Goal: Task Accomplishment & Management: Manage account settings

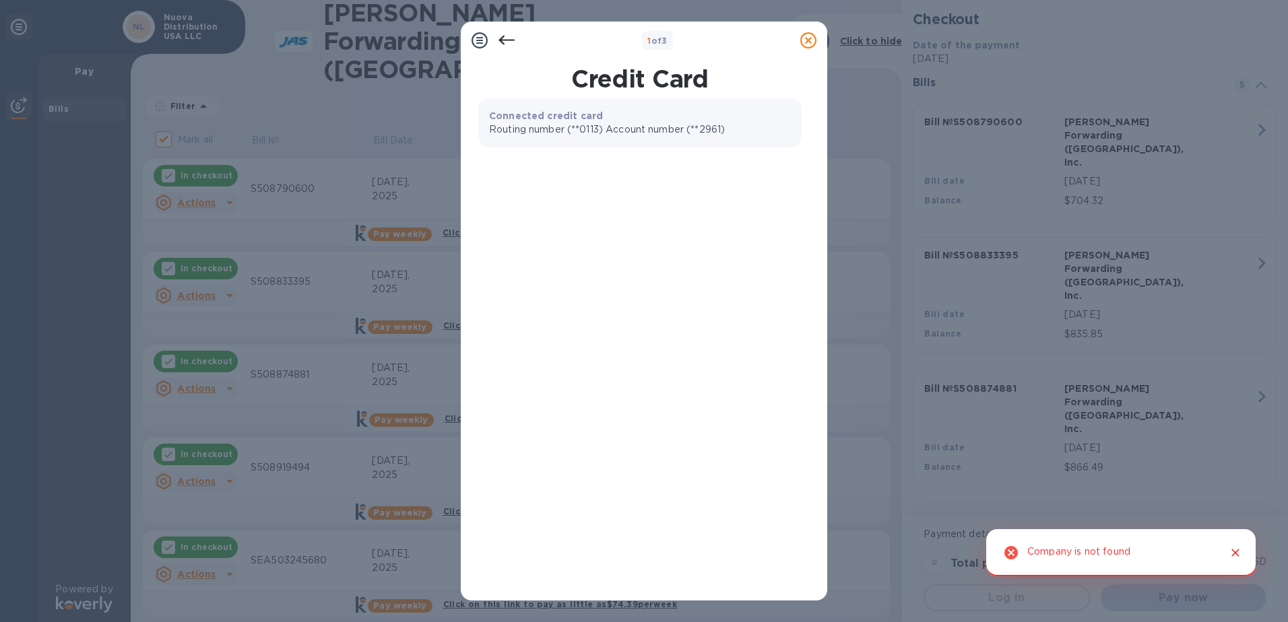
checkbox input "false"
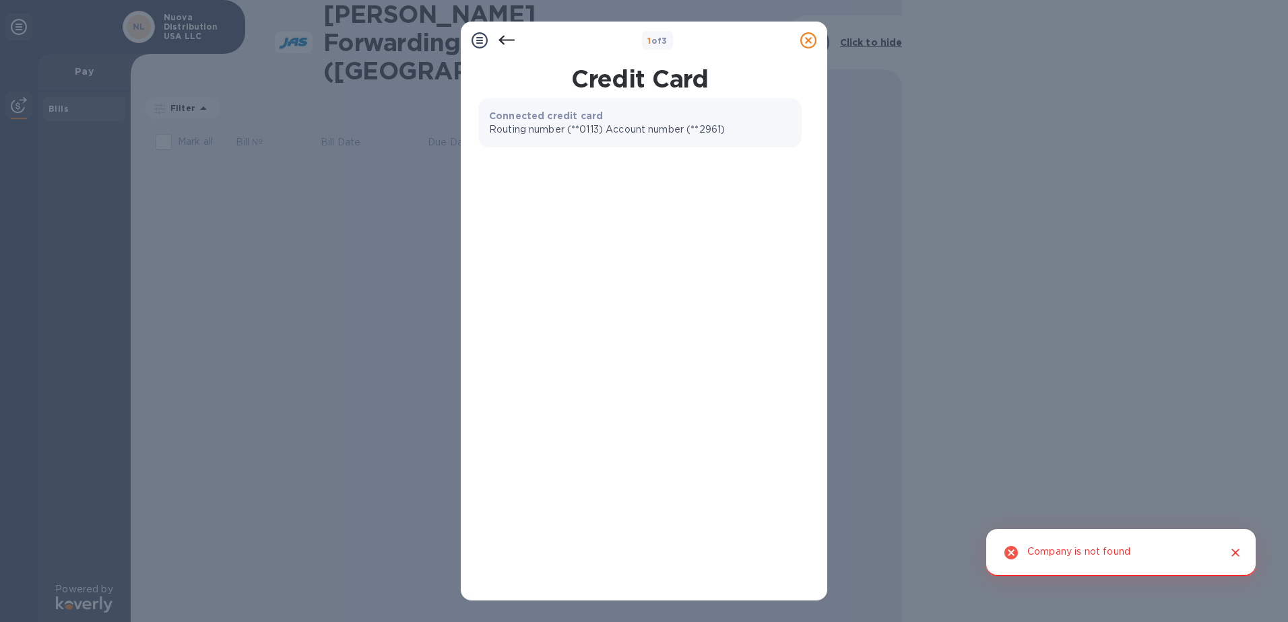
click at [806, 39] on icon at bounding box center [808, 40] width 16 height 16
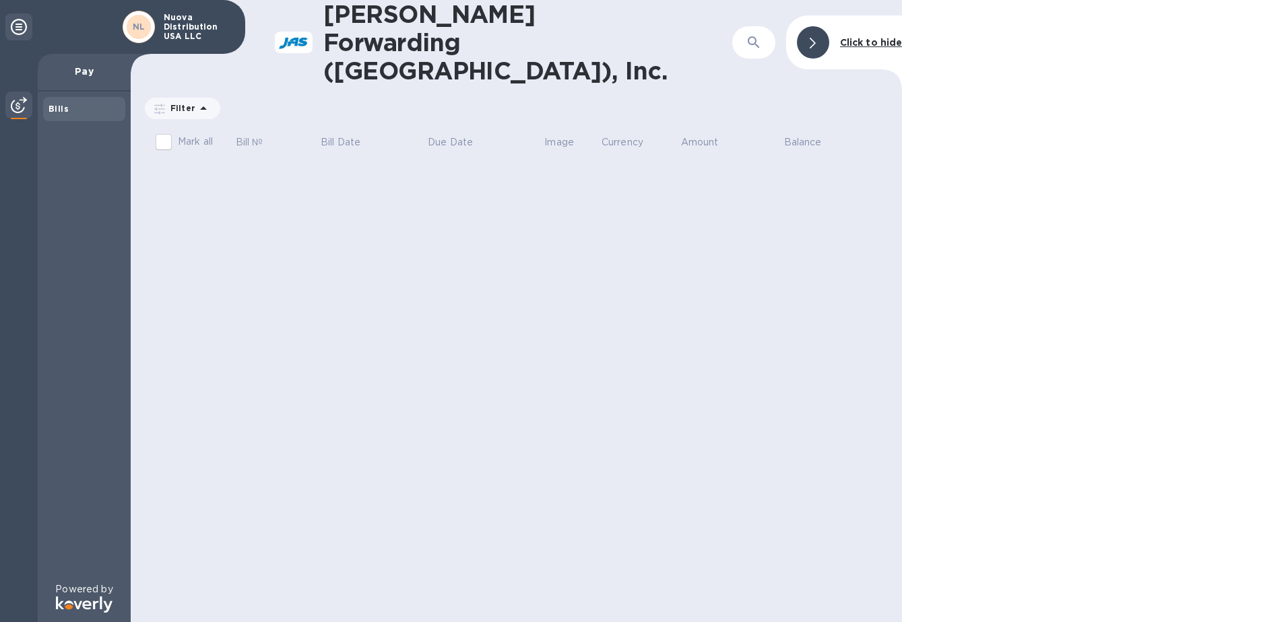
click at [452, 209] on div "JAS Forwarding (USA), Inc. ​ Click to hide Filter Amount Mark all Bill № Bill D…" at bounding box center [516, 311] width 771 height 622
click at [500, 24] on h1 "[PERSON_NAME] Forwarding ([GEOGRAPHIC_DATA]), Inc." at bounding box center [499, 42] width 352 height 85
click at [860, 37] on b "Click to hide" at bounding box center [871, 42] width 63 height 11
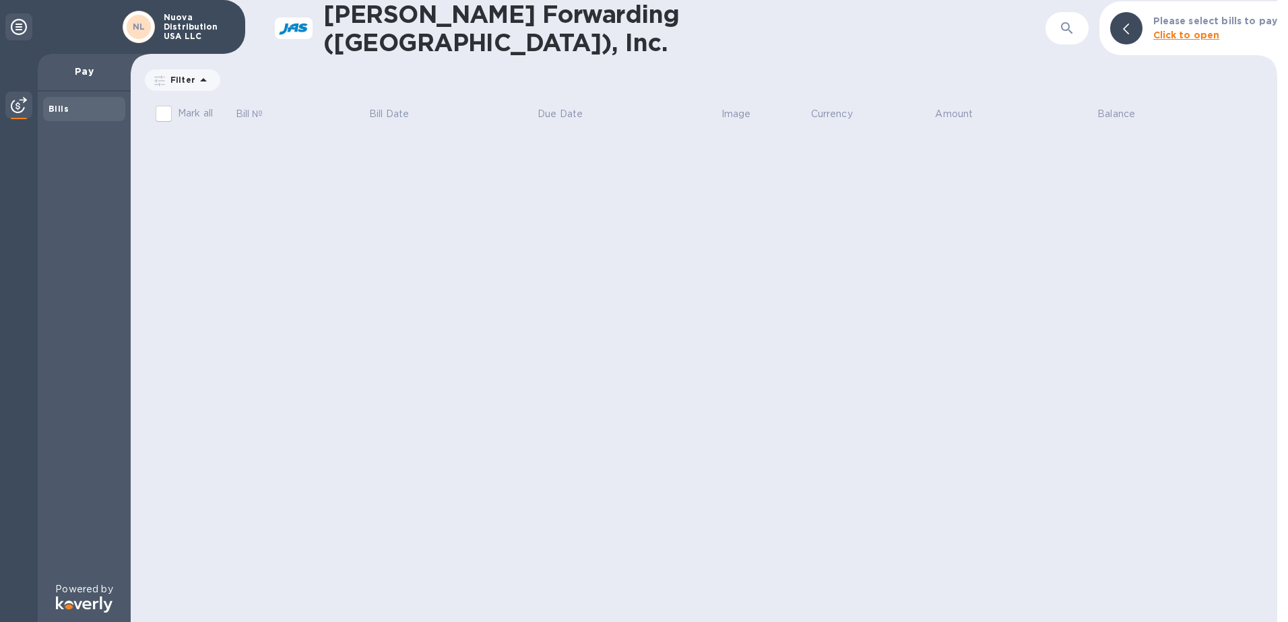
click at [1198, 32] on b "Click to open" at bounding box center [1186, 35] width 67 height 11
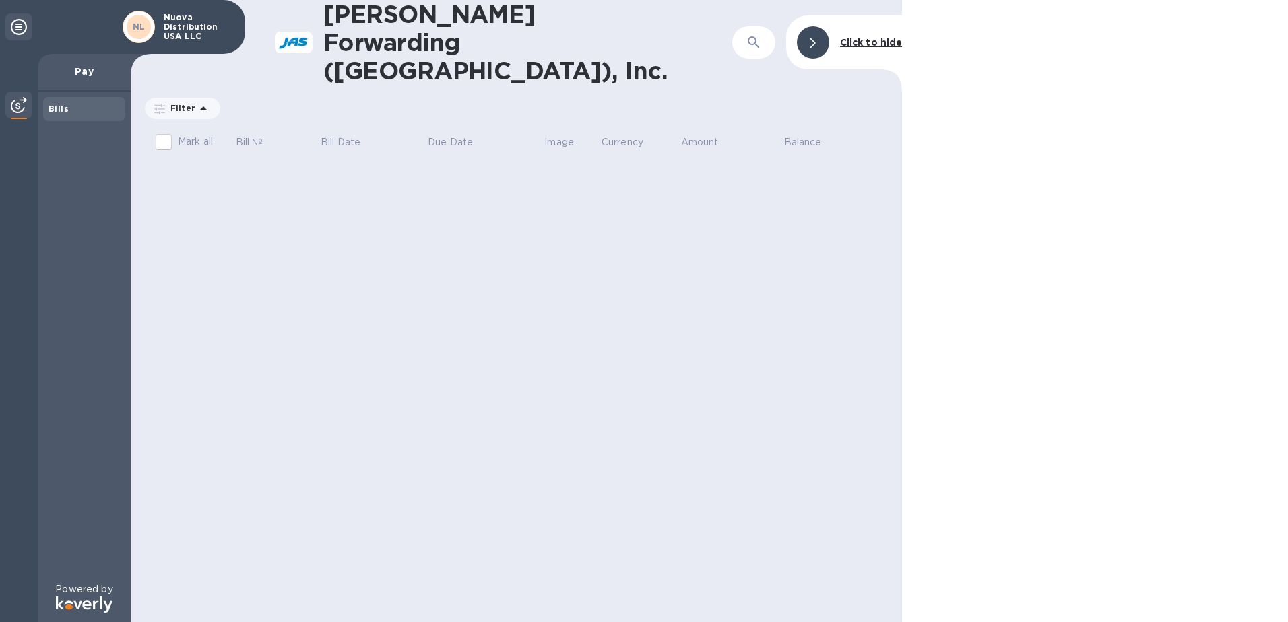
click at [60, 104] on b "Bills" at bounding box center [58, 109] width 20 height 10
click at [18, 102] on img at bounding box center [19, 105] width 16 height 16
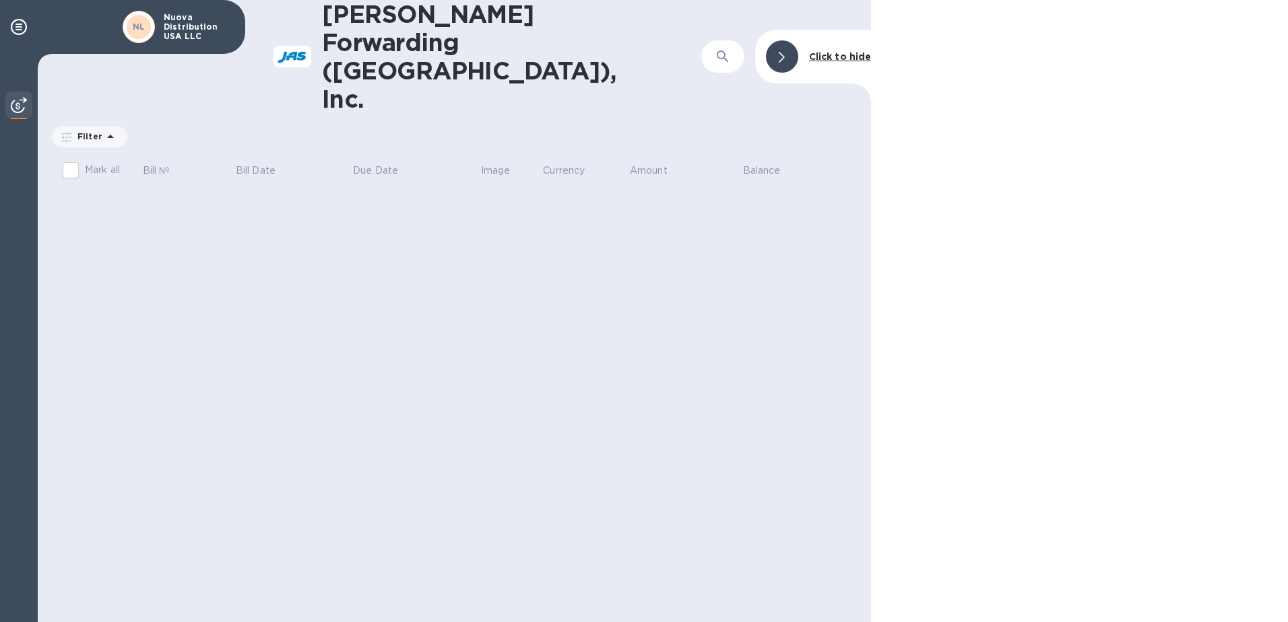
click at [19, 102] on img at bounding box center [19, 105] width 16 height 16
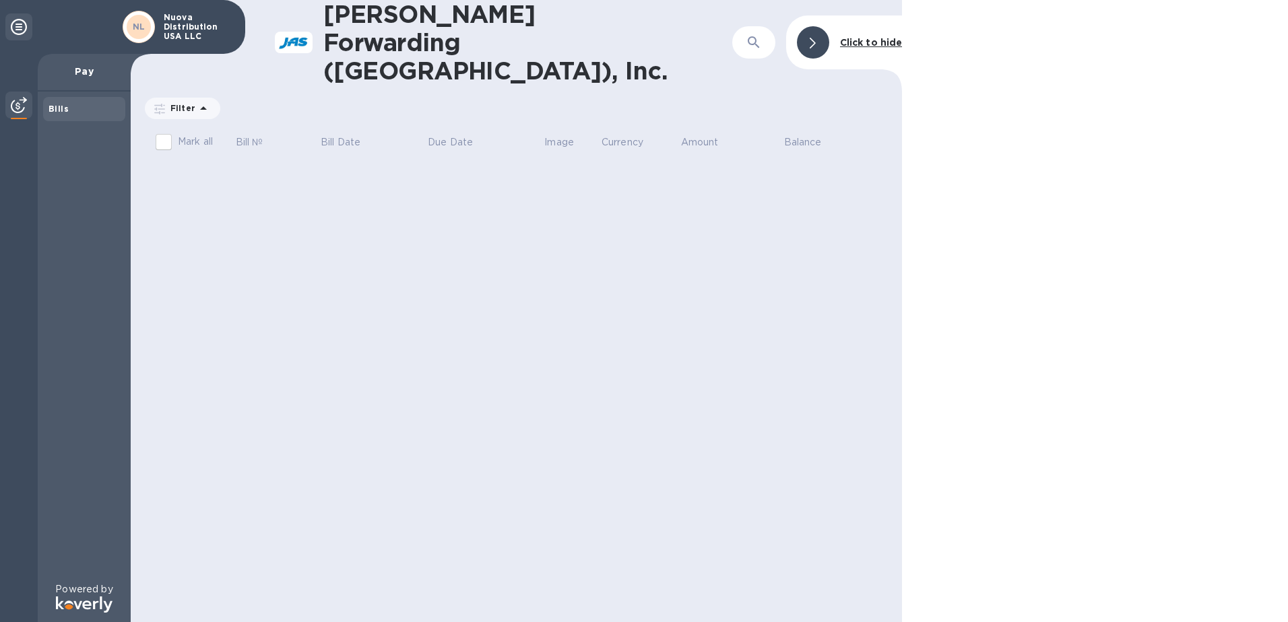
click at [89, 69] on p "Pay" at bounding box center [83, 71] width 71 height 13
click at [195, 100] on icon at bounding box center [203, 108] width 16 height 16
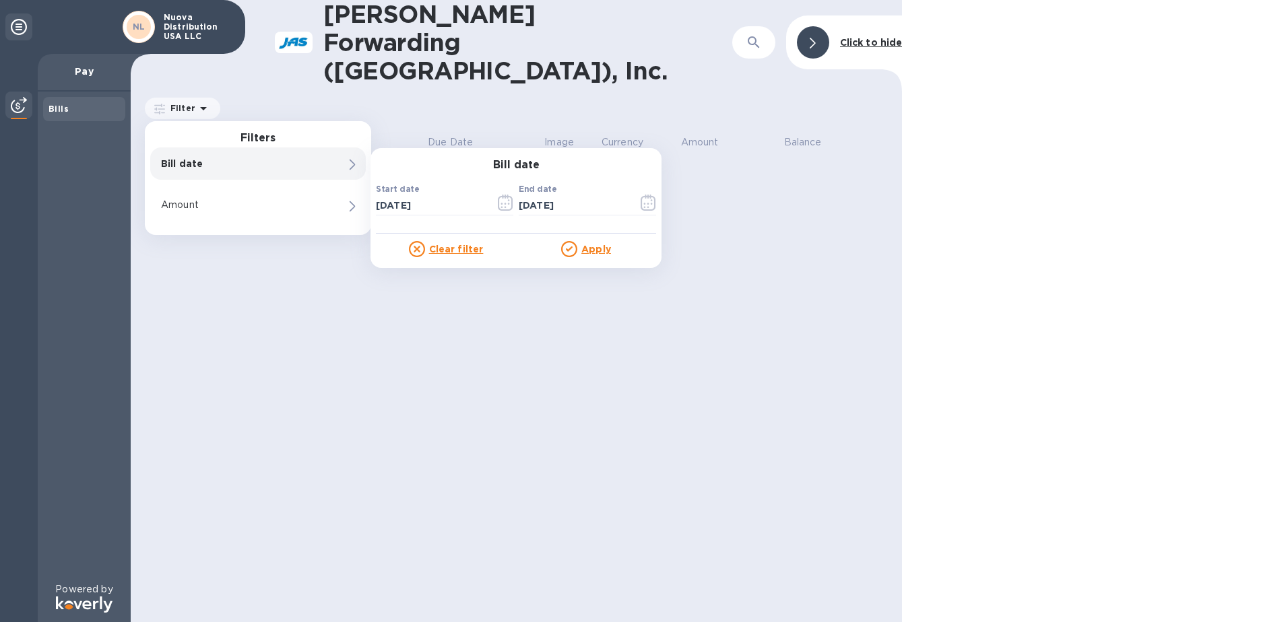
click at [457, 244] on u "Clear filter" at bounding box center [456, 249] width 55 height 11
click at [512, 195] on icon "button" at bounding box center [505, 203] width 15 height 16
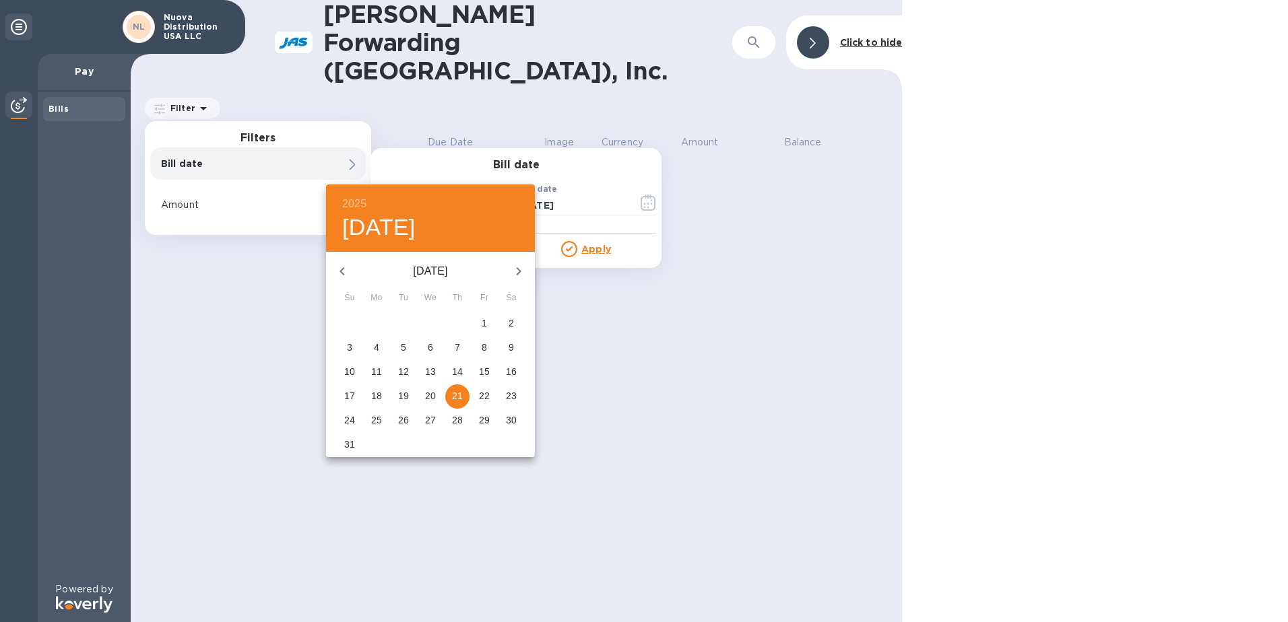
click at [339, 272] on icon "button" at bounding box center [342, 271] width 16 height 16
click at [339, 273] on icon "button" at bounding box center [342, 271] width 16 height 16
click at [343, 275] on icon "button" at bounding box center [341, 271] width 5 height 8
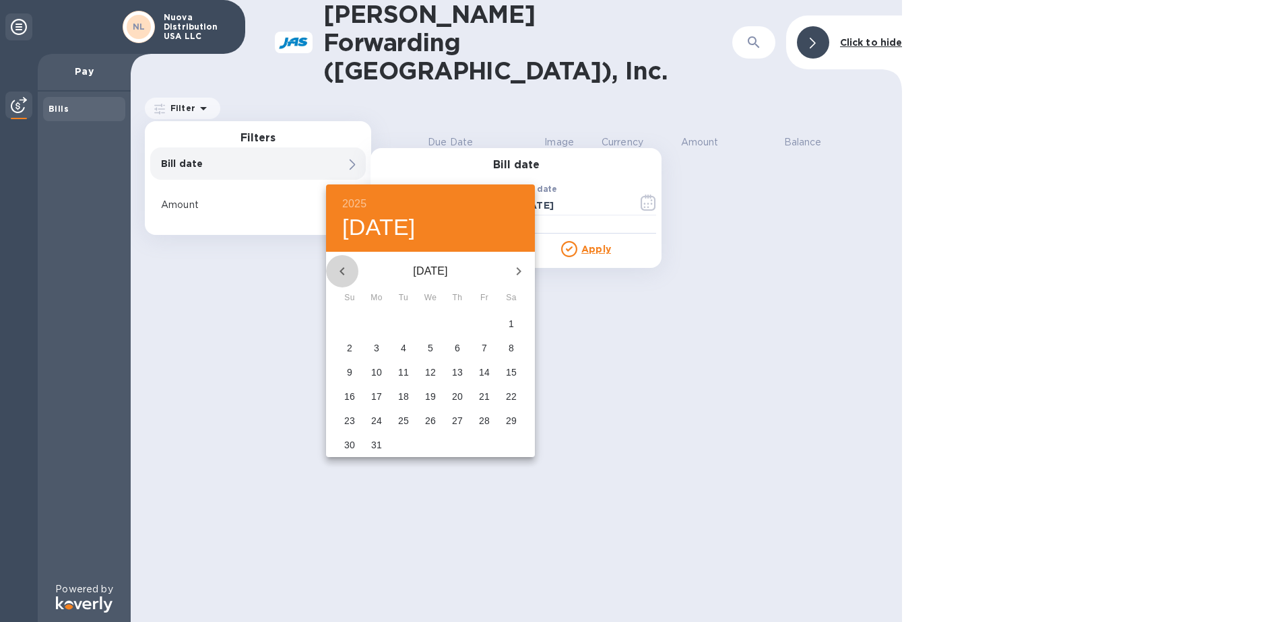
click at [343, 275] on icon "button" at bounding box center [342, 271] width 16 height 16
click at [343, 274] on icon "button" at bounding box center [341, 271] width 5 height 8
click at [428, 321] on p "1" at bounding box center [430, 323] width 5 height 13
type input "01/01/2025"
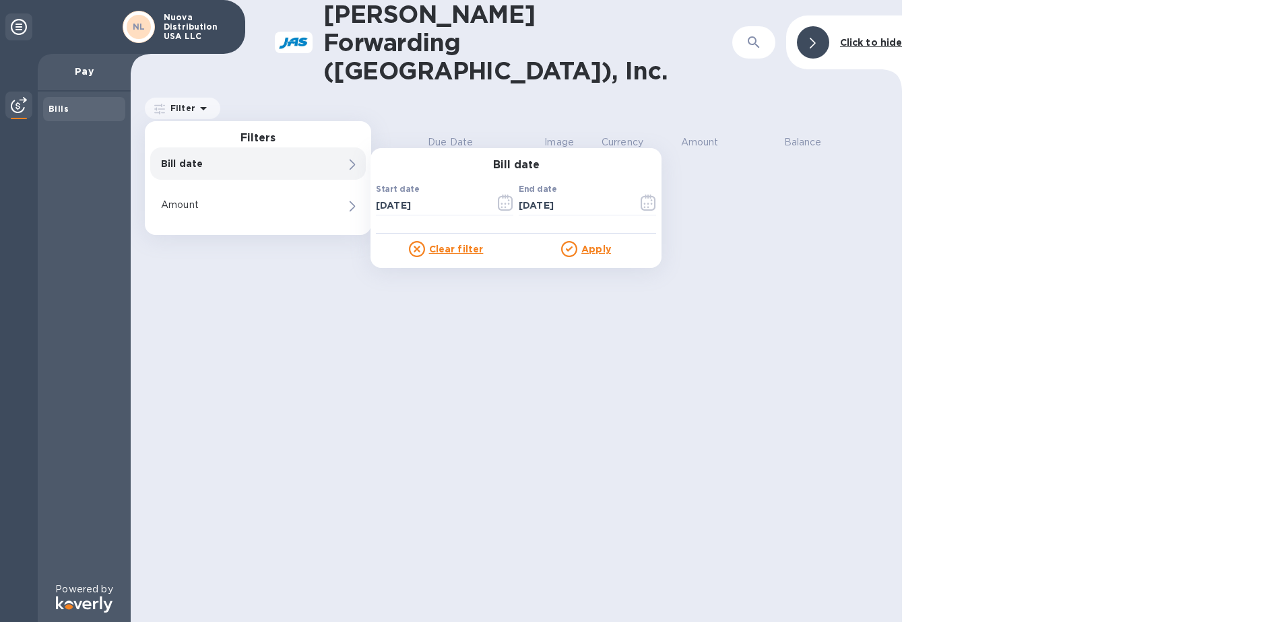
click at [591, 242] on p "Apply" at bounding box center [596, 248] width 30 height 13
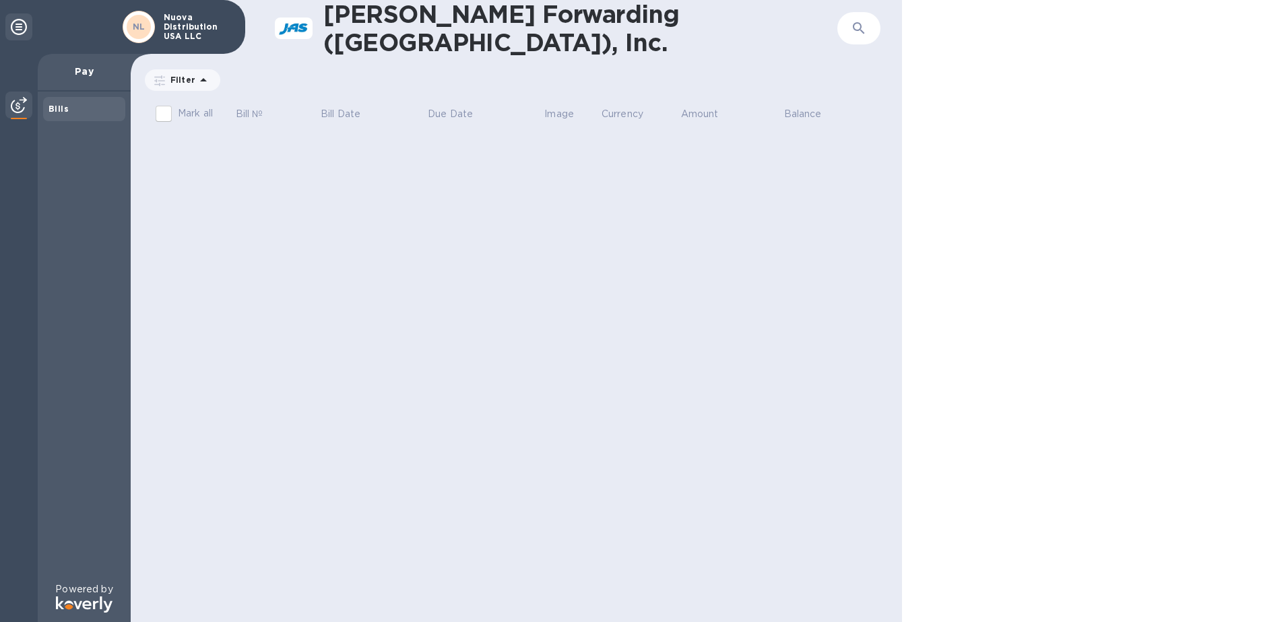
click at [21, 27] on icon at bounding box center [19, 27] width 16 height 16
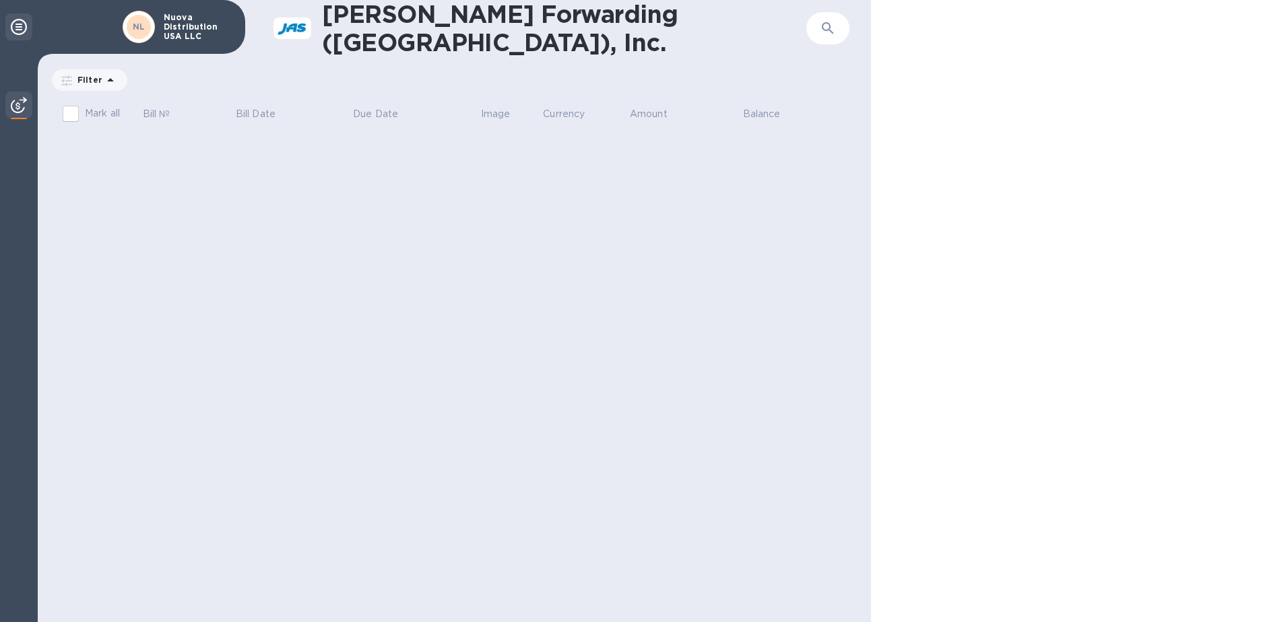
click at [24, 32] on icon at bounding box center [19, 27] width 16 height 16
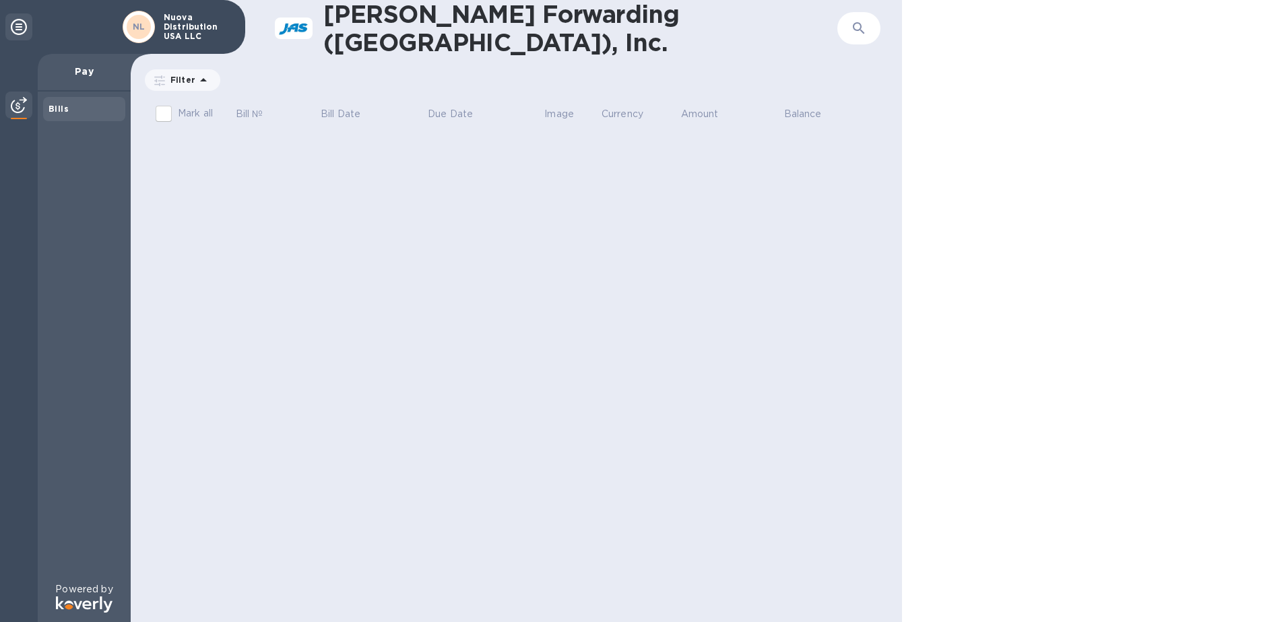
click at [18, 107] on img at bounding box center [19, 105] width 16 height 16
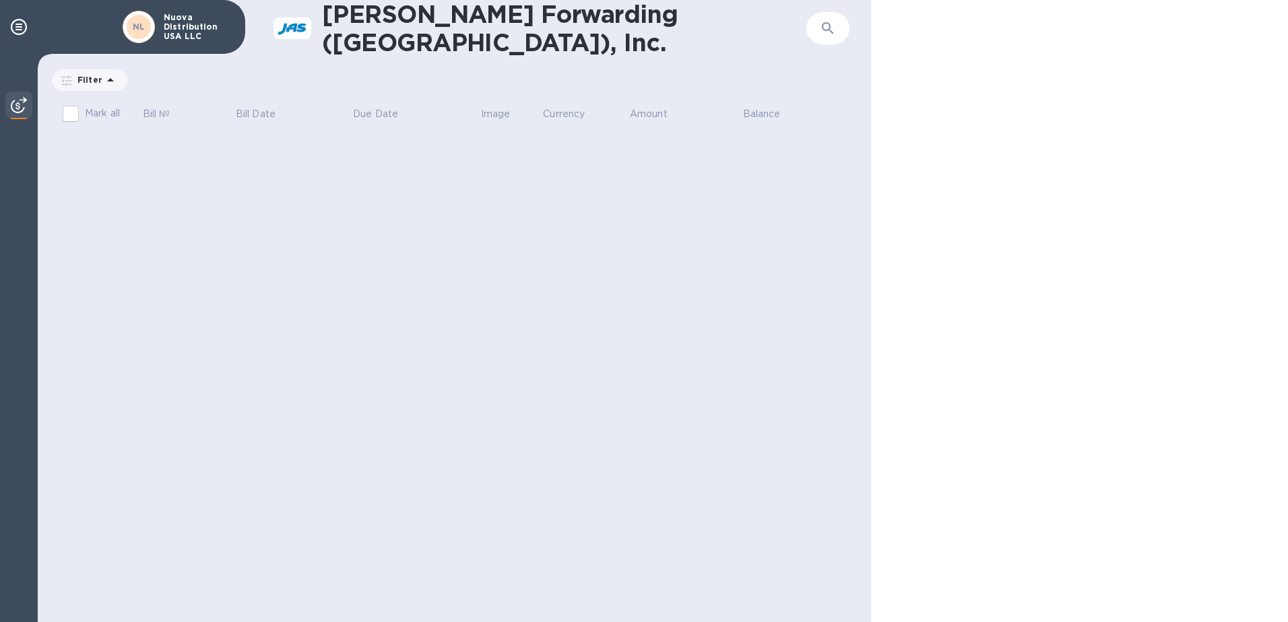
click at [18, 107] on img at bounding box center [19, 105] width 16 height 16
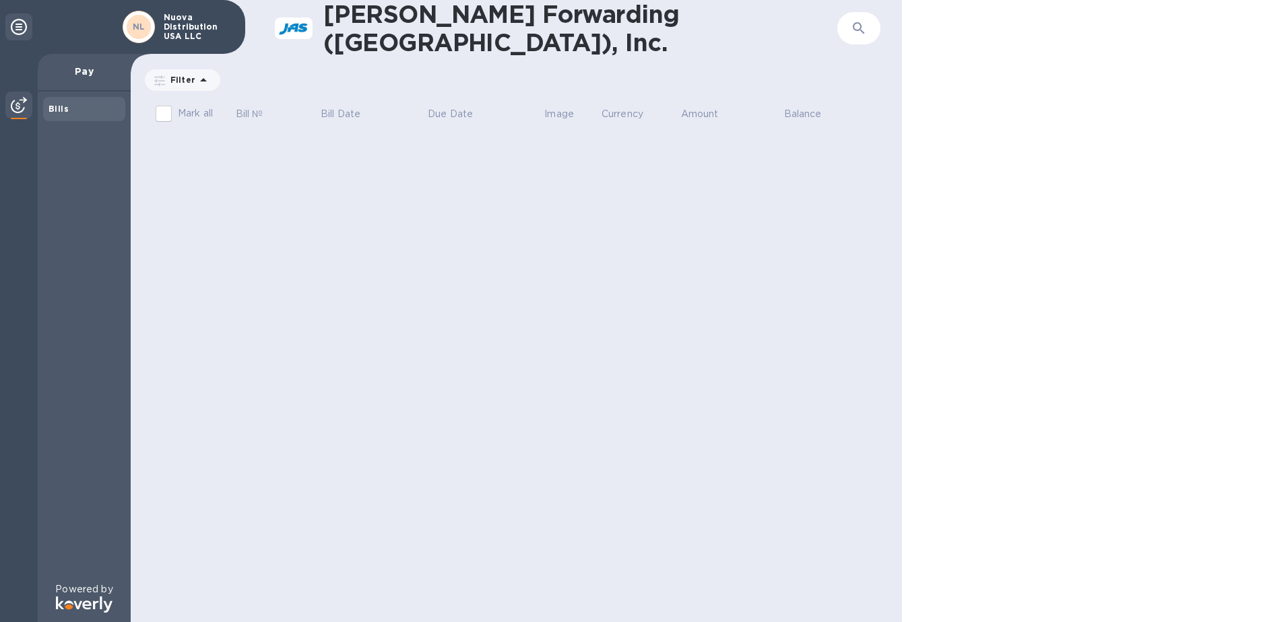
click at [94, 599] on img at bounding box center [84, 605] width 57 height 16
click at [357, 24] on h1 "[PERSON_NAME] Forwarding ([GEOGRAPHIC_DATA]), Inc." at bounding box center [541, 28] width 436 height 57
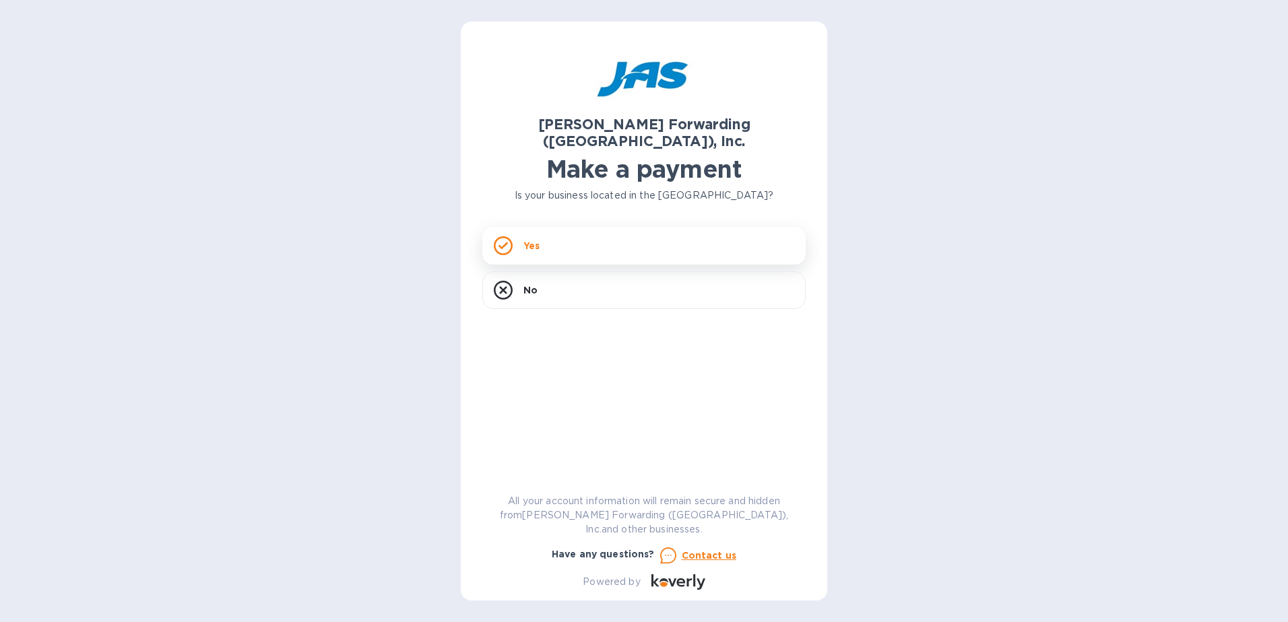
click at [625, 238] on div "Yes" at bounding box center [643, 246] width 323 height 38
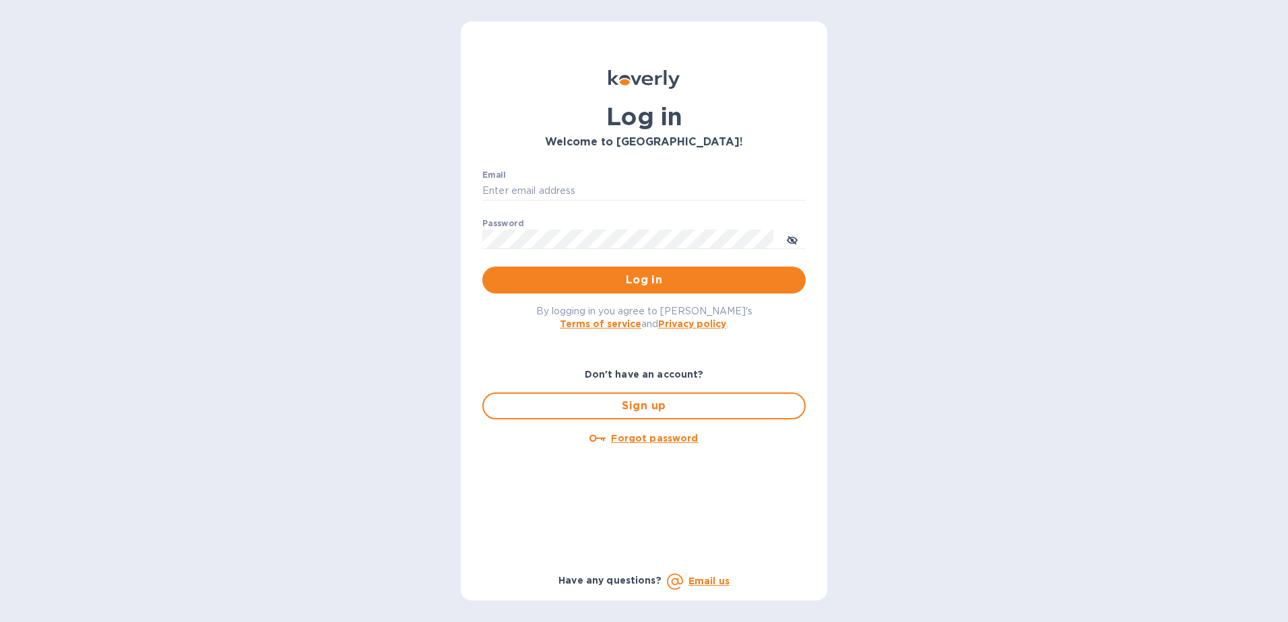
type input "[EMAIL_ADDRESS][DOMAIN_NAME]"
click at [632, 278] on span "Log in" at bounding box center [644, 280] width 302 height 16
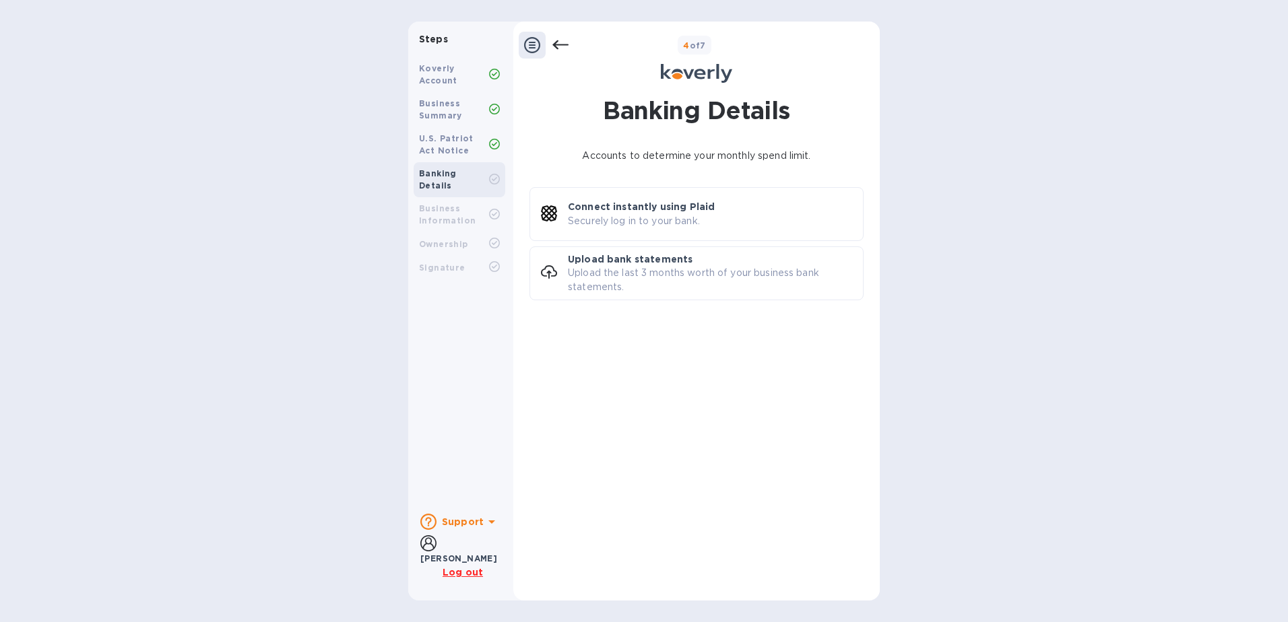
click at [436, 72] on b "Koverly Account" at bounding box center [438, 74] width 38 height 22
click at [540, 44] on div at bounding box center [532, 45] width 27 height 27
click at [560, 46] on icon at bounding box center [560, 45] width 16 height 16
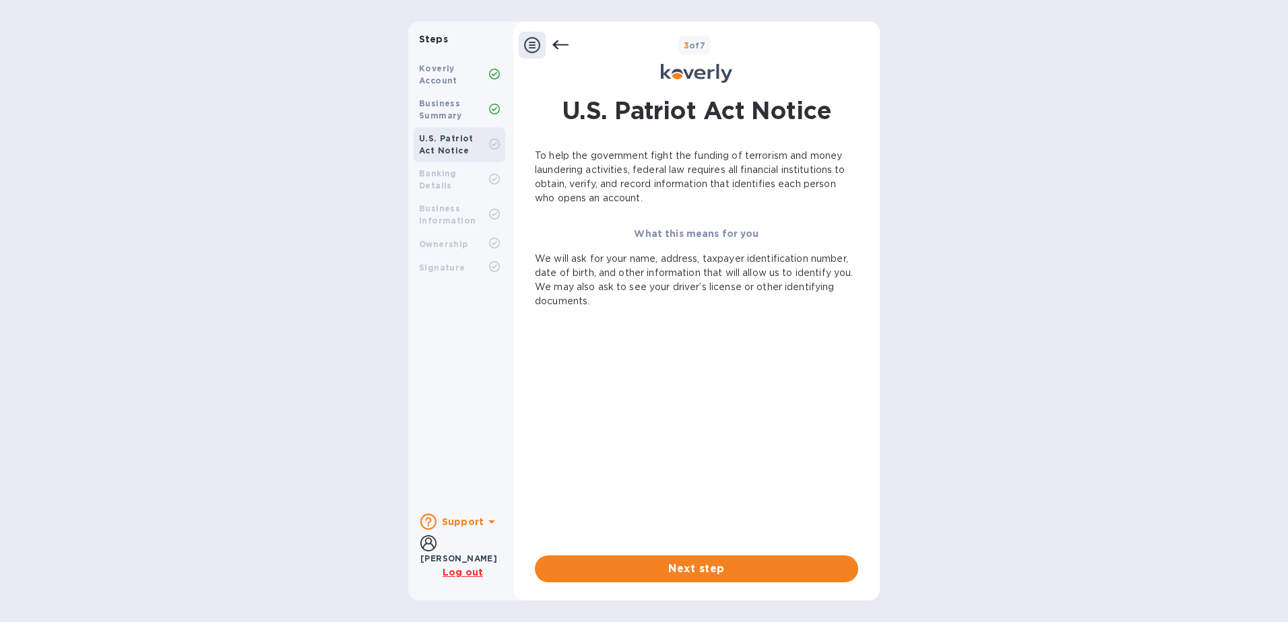
click at [529, 48] on icon at bounding box center [532, 45] width 16 height 16
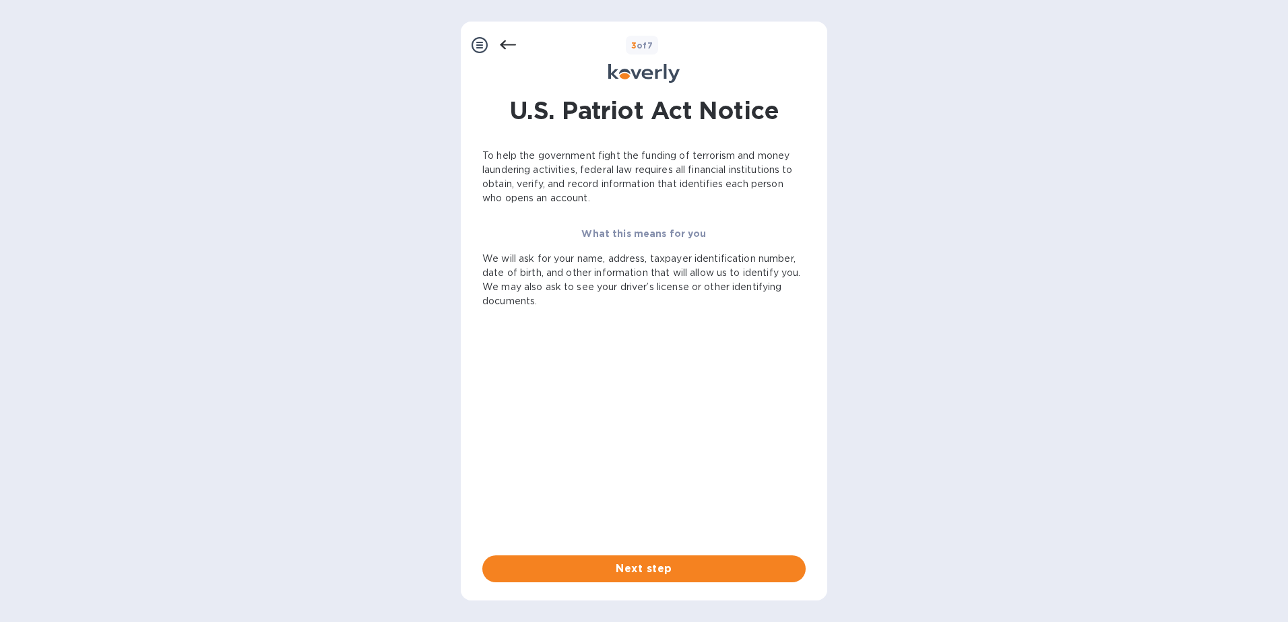
click at [504, 47] on icon at bounding box center [508, 44] width 16 height 9
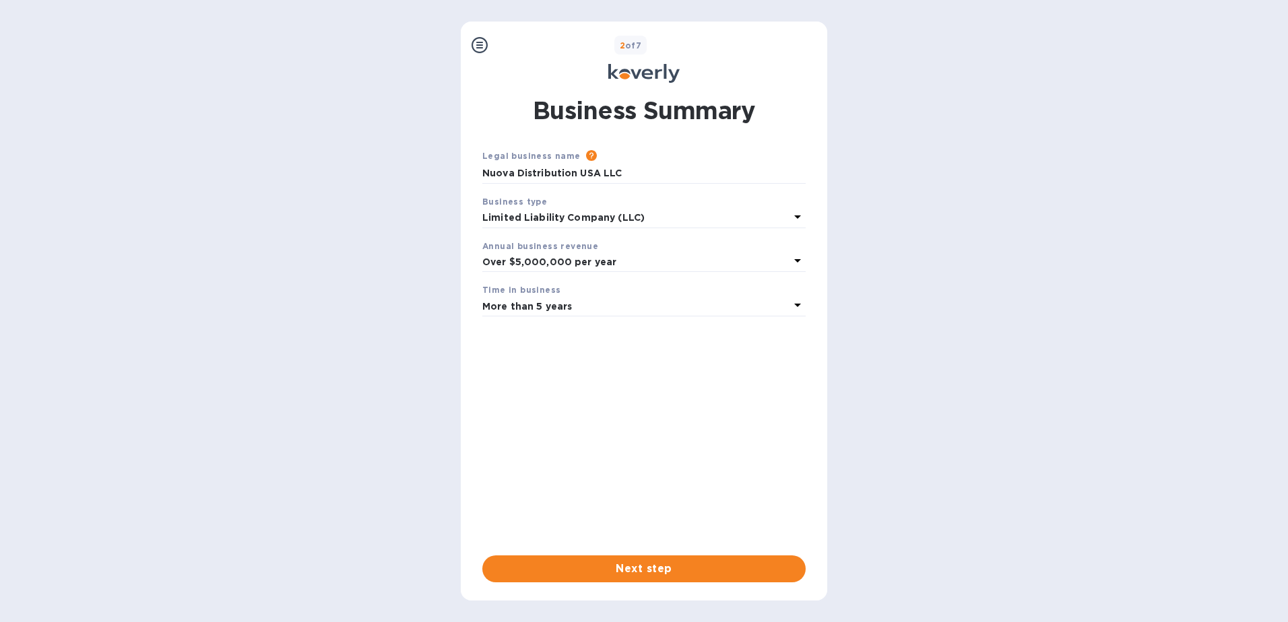
click at [476, 44] on icon at bounding box center [479, 45] width 16 height 16
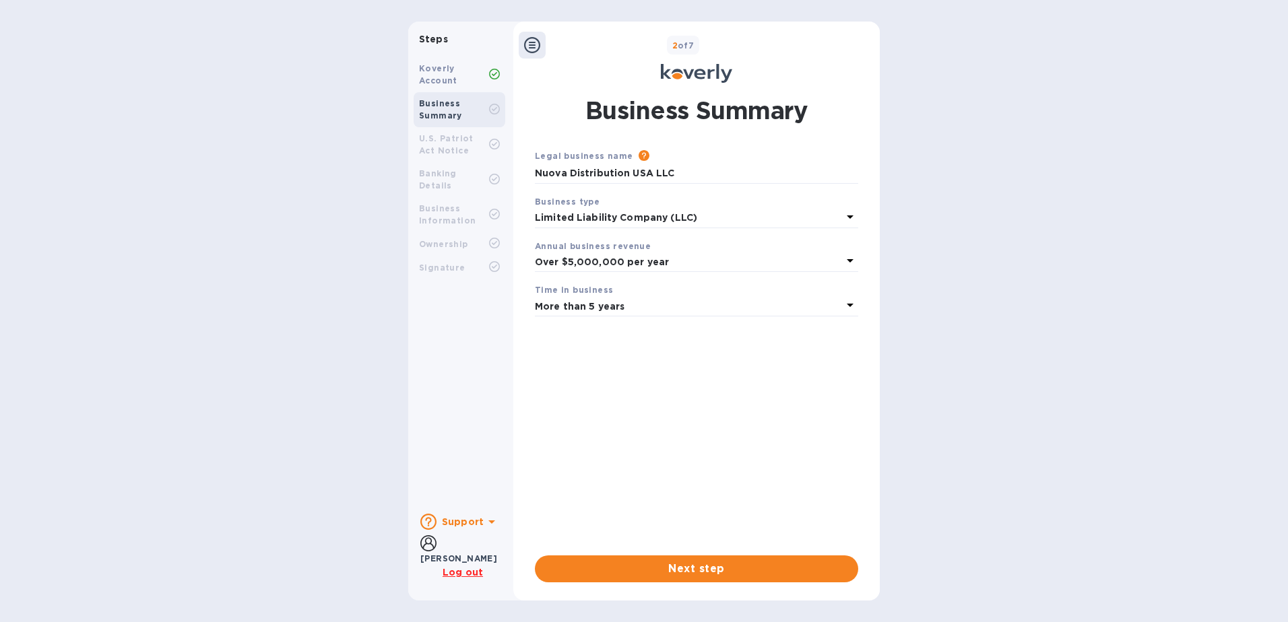
click at [495, 73] on icon at bounding box center [494, 74] width 5 height 4
click at [533, 44] on icon at bounding box center [532, 45] width 16 height 16
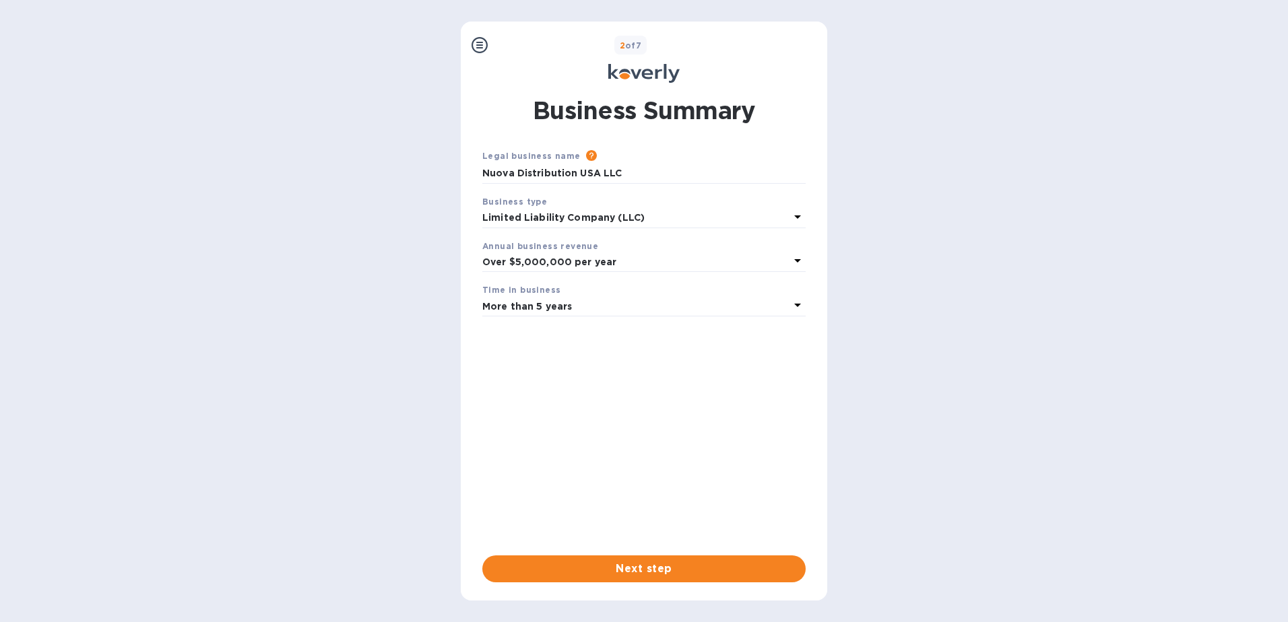
click at [478, 46] on icon at bounding box center [479, 45] width 16 height 16
